Goal: Find specific page/section: Find specific page/section

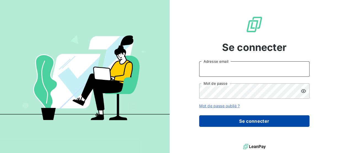
type input "[PERSON_NAME][EMAIL_ADDRESS][DOMAIN_NAME]"
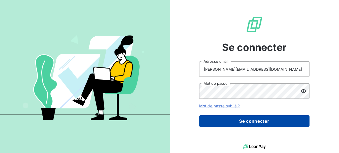
click at [249, 123] on button "Se connecter" at bounding box center [254, 122] width 110 height 12
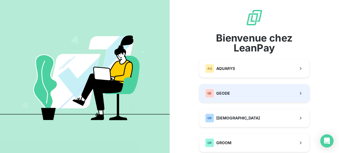
scroll to position [22, 0]
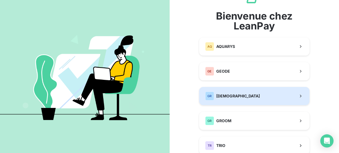
click at [252, 100] on button "GR GREENWISHES" at bounding box center [254, 96] width 110 height 18
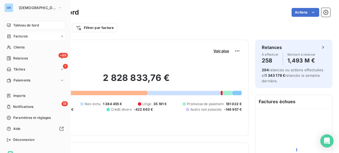
click at [14, 38] on span "Factures" at bounding box center [21, 36] width 14 height 5
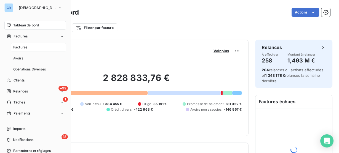
click at [29, 48] on div "Factures" at bounding box center [38, 47] width 55 height 9
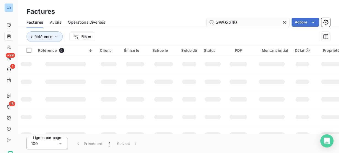
click at [221, 22] on input "GW03240" at bounding box center [248, 22] width 83 height 9
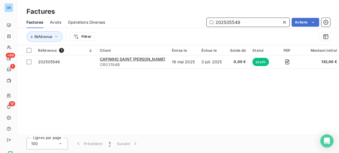
click at [231, 23] on input "202505549" at bounding box center [248, 22] width 83 height 9
paste input "3056"
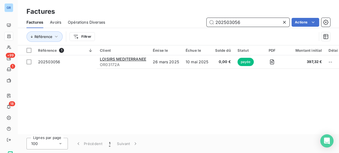
click at [235, 21] on input "202503056" at bounding box center [248, 22] width 83 height 9
paste input "5530"
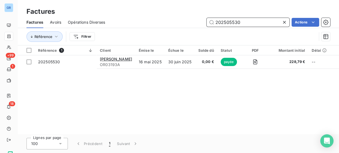
click at [230, 22] on input "202505530" at bounding box center [248, 22] width 83 height 9
paste input "6589"
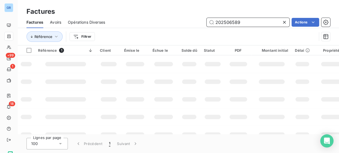
type input "202506589"
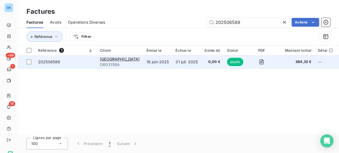
click at [143, 63] on td "16 juin 2025" at bounding box center [157, 61] width 29 height 13
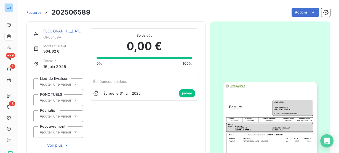
click at [268, 114] on img "button" at bounding box center [269, 148] width 93 height 132
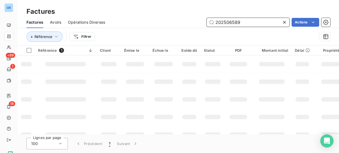
click at [223, 21] on input "202506589" at bounding box center [248, 22] width 83 height 9
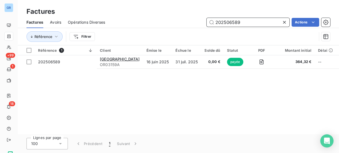
click at [223, 20] on input "202506589" at bounding box center [248, 22] width 83 height 9
paste input "7822"
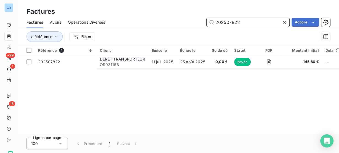
click at [218, 24] on input "202507822" at bounding box center [248, 22] width 83 height 9
paste input "61"
type input "202507861"
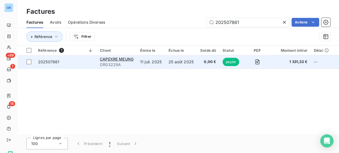
click at [162, 65] on td "11 juil. 2025" at bounding box center [151, 61] width 28 height 13
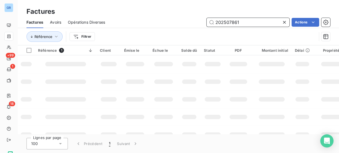
click at [226, 25] on input "202507861" at bounding box center [248, 22] width 83 height 9
paste input "9046"
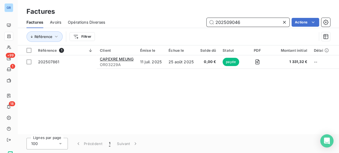
type input "202509046"
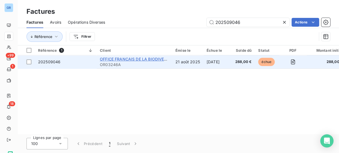
click at [158, 60] on span "OFFICE FRANCAIS DE LA BIODIVERSITE" at bounding box center [137, 59] width 75 height 5
click at [66, 64] on span "202509046" at bounding box center [65, 62] width 55 height 6
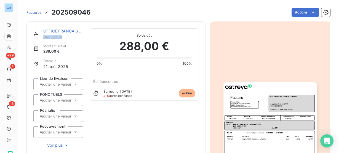
drag, startPoint x: 67, startPoint y: 37, endPoint x: 42, endPoint y: 37, distance: 25.4
click at [42, 37] on div "OFFICE FRANCAIS DE LA BIODIVERSITE OR03246A" at bounding box center [58, 33] width 50 height 11
copy span "OR03246A"
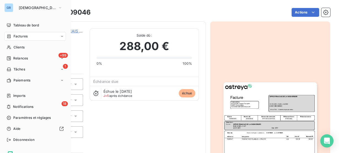
click at [13, 36] on div "Factures" at bounding box center [17, 36] width 21 height 5
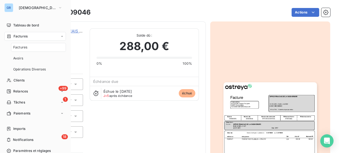
click at [21, 47] on span "Factures" at bounding box center [20, 47] width 14 height 5
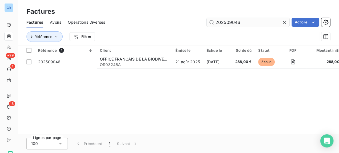
click at [224, 25] on input "202509046" at bounding box center [248, 22] width 83 height 9
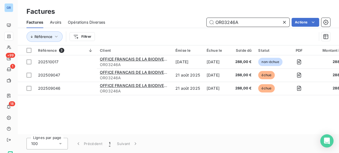
click at [224, 21] on input "OR03246A" at bounding box center [248, 22] width 83 height 9
paste input "202507286"
type input "202507286"
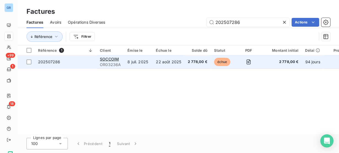
click at [160, 62] on td "22 août 2025" at bounding box center [169, 61] width 32 height 13
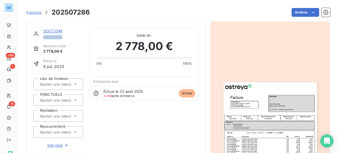
drag, startPoint x: 68, startPoint y: 38, endPoint x: 41, endPoint y: 38, distance: 27.9
click at [41, 38] on div "SOCCOIM OR03236A" at bounding box center [58, 33] width 50 height 11
copy span "OR03236A"
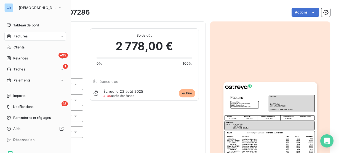
click at [14, 36] on span "Factures" at bounding box center [21, 36] width 14 height 5
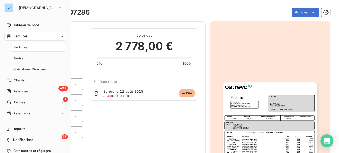
click at [26, 48] on span "Factures" at bounding box center [20, 47] width 14 height 5
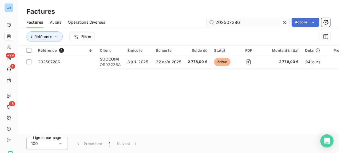
click at [223, 22] on input "202507286" at bounding box center [248, 22] width 83 height 9
type input "OR03236A"
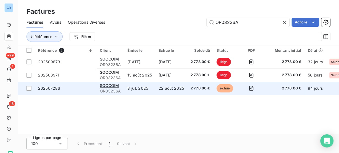
click at [162, 87] on td "22 août 2025" at bounding box center [171, 88] width 32 height 13
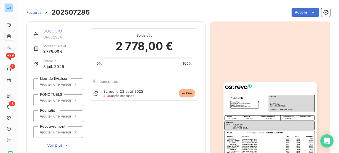
click at [271, 111] on img "button" at bounding box center [269, 148] width 93 height 132
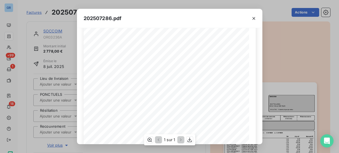
scroll to position [44, 0]
click at [283, 68] on div "202507286.pdf Référence interne Numéro de Date de Numéro de commande Référence …" at bounding box center [169, 76] width 339 height 153
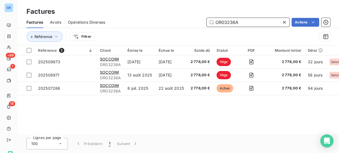
drag, startPoint x: 239, startPoint y: 21, endPoint x: 160, endPoint y: 23, distance: 79.5
click at [160, 23] on div "OR03236A Actions" at bounding box center [221, 22] width 218 height 9
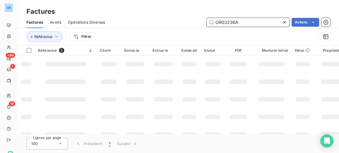
paste input "202508943"
click at [228, 23] on input "202508943" at bounding box center [248, 22] width 83 height 9
click at [230, 18] on input "202508943" at bounding box center [248, 22] width 83 height 9
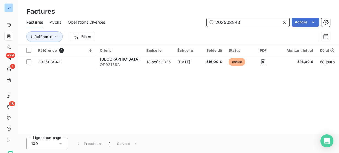
paste input "7082"
type input "202507082"
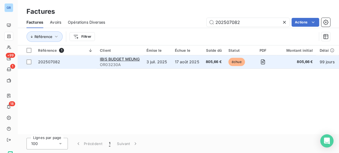
click at [193, 64] on td "17 août 2025" at bounding box center [187, 61] width 31 height 13
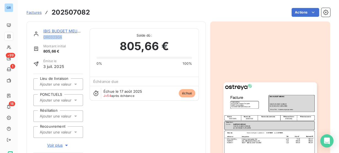
drag, startPoint x: 65, startPoint y: 38, endPoint x: 43, endPoint y: 35, distance: 22.3
click at [43, 35] on span "OR03230A" at bounding box center [63, 37] width 40 height 4
copy span "OR03230A"
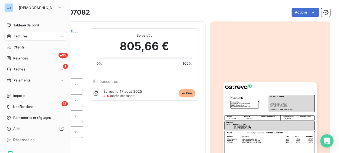
click at [10, 36] on icon at bounding box center [9, 36] width 5 height 4
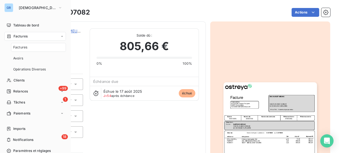
click at [27, 48] on span "Factures" at bounding box center [20, 47] width 14 height 5
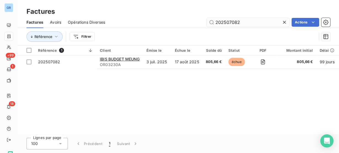
click at [227, 22] on input "202507082" at bounding box center [248, 22] width 83 height 9
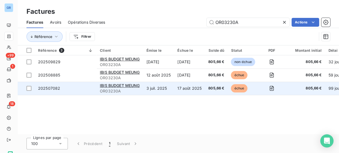
type input "OR03230A"
click at [185, 89] on td "17 août 2025" at bounding box center [189, 88] width 31 height 13
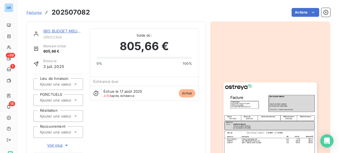
click at [256, 98] on img "button" at bounding box center [269, 148] width 93 height 132
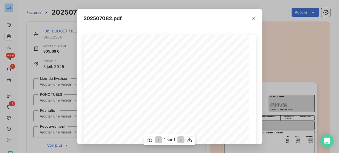
scroll to position [22, 0]
click at [57, 17] on div "202507082.pdf Référence interne Numéro de Date de Numéro de commande Référence …" at bounding box center [169, 76] width 339 height 153
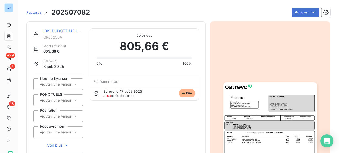
click at [62, 13] on h3 "202507082" at bounding box center [71, 12] width 38 height 10
copy h3 "202507082"
